Goal: Task Accomplishment & Management: Use online tool/utility

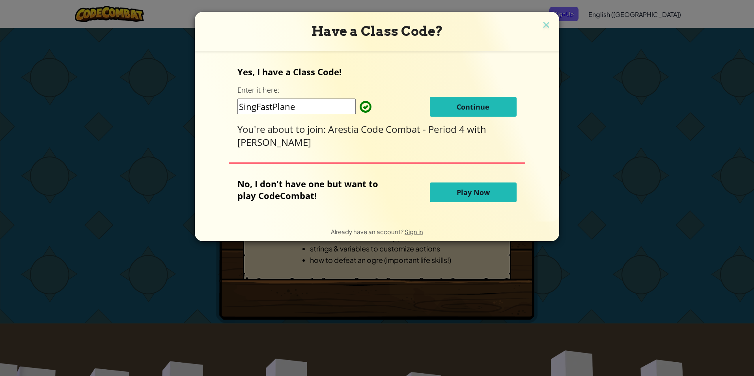
drag, startPoint x: 454, startPoint y: 114, endPoint x: 459, endPoint y: 112, distance: 5.1
click at [459, 112] on button "Continue" at bounding box center [473, 107] width 87 height 20
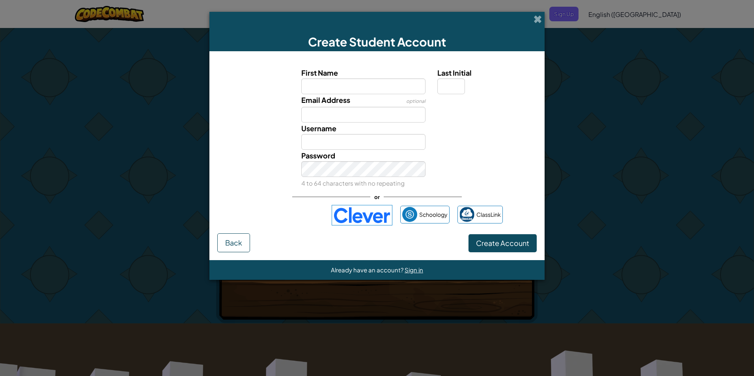
click at [365, 216] on img at bounding box center [362, 215] width 61 height 21
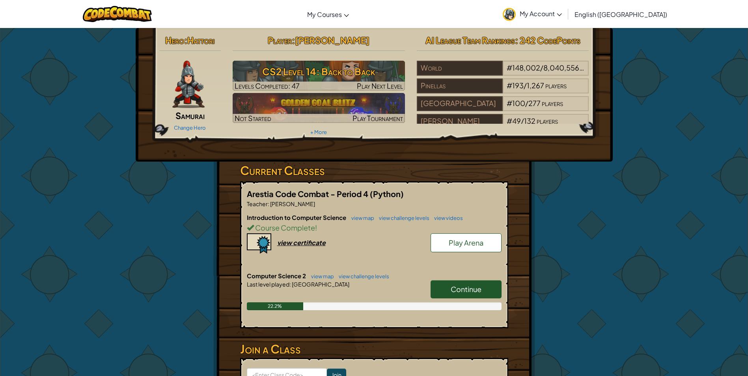
drag, startPoint x: 452, startPoint y: 294, endPoint x: 456, endPoint y: 291, distance: 4.6
click at [455, 292] on link "Continue" at bounding box center [466, 289] width 71 height 18
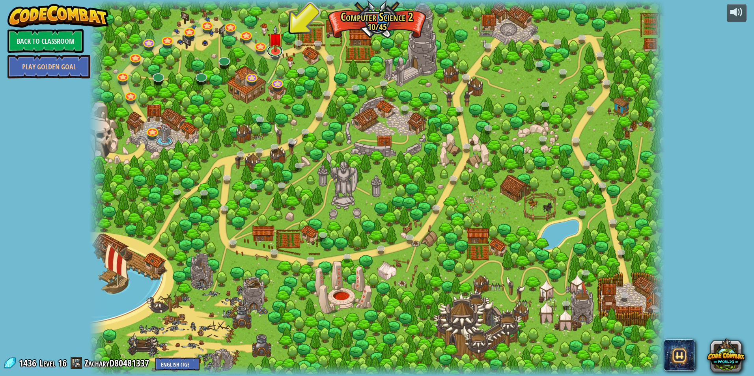
click at [277, 56] on link at bounding box center [275, 51] width 16 height 12
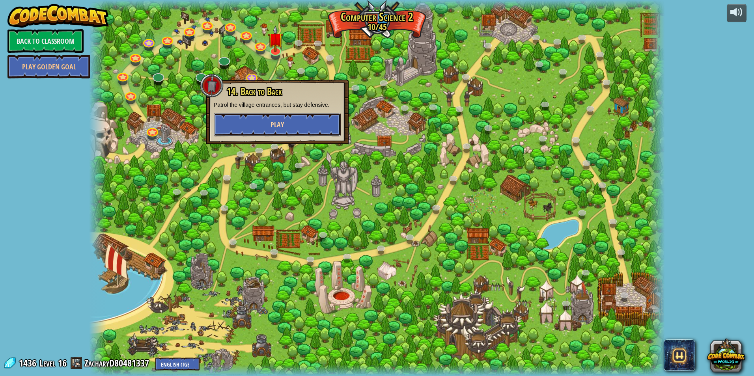
click at [250, 126] on button "Play" at bounding box center [277, 125] width 127 height 24
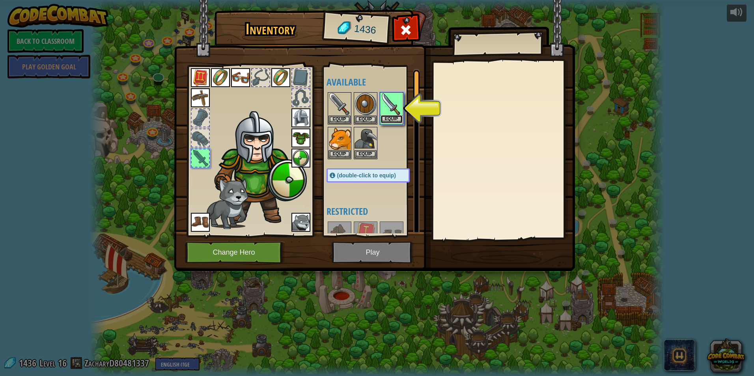
click at [388, 118] on button "Equip" at bounding box center [392, 119] width 22 height 8
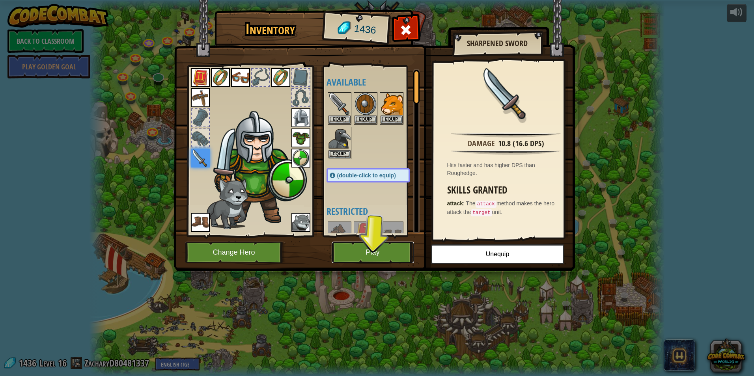
click at [378, 249] on button "Play" at bounding box center [373, 253] width 82 height 22
